Goal: Check status: Check status

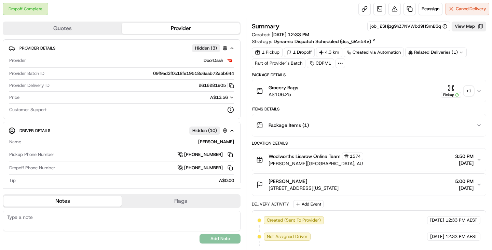
click at [468, 93] on div "+ 1" at bounding box center [469, 91] width 10 height 10
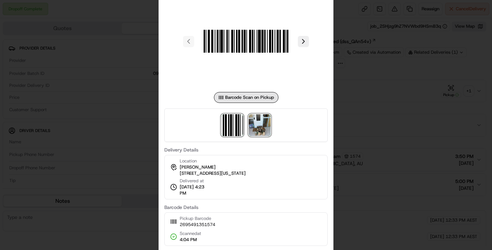
click at [261, 132] on img at bounding box center [260, 125] width 22 height 22
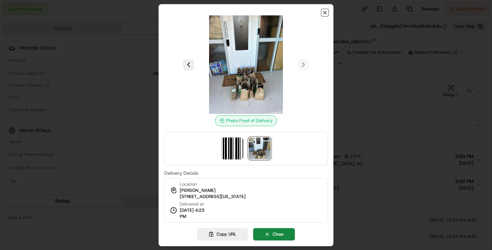
click at [326, 14] on icon "button" at bounding box center [325, 12] width 3 height 3
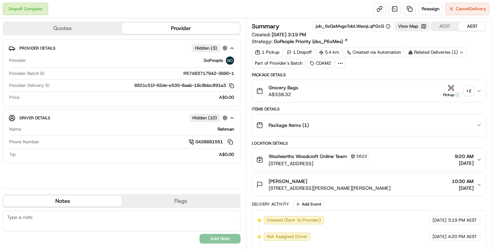
click at [474, 93] on div "Grocery Bags A$338.32 Pickup + 2" at bounding box center [366, 91] width 220 height 14
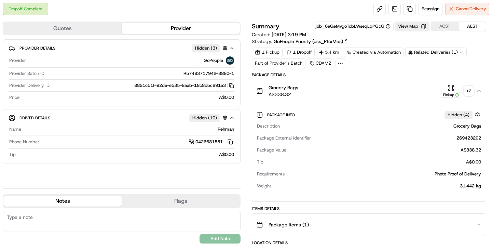
click at [467, 89] on div "+ 2" at bounding box center [469, 91] width 10 height 10
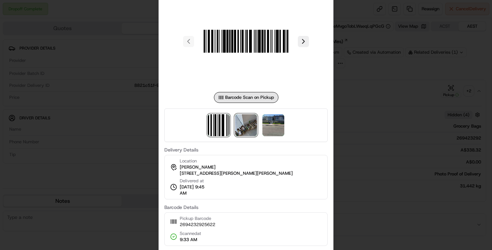
click at [252, 124] on img at bounding box center [246, 125] width 22 height 22
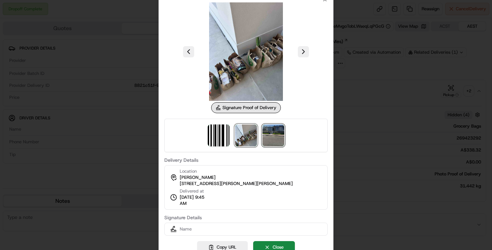
click at [276, 142] on img at bounding box center [274, 135] width 22 height 22
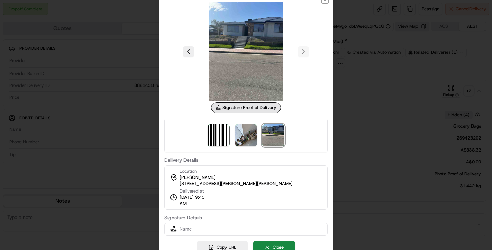
click at [325, 2] on icon "button" at bounding box center [324, -1] width 5 height 5
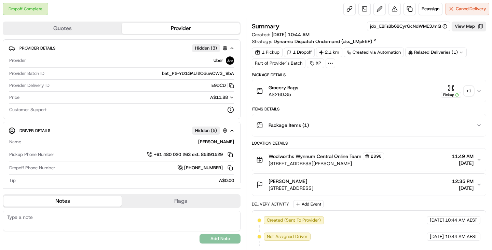
click at [470, 89] on div "+ 1" at bounding box center [469, 91] width 10 height 10
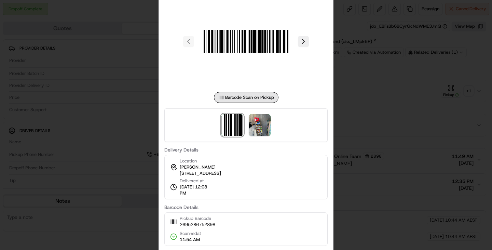
click at [271, 134] on div at bounding box center [245, 125] width 163 height 34
click at [262, 130] on img at bounding box center [260, 125] width 22 height 22
